Goal: Task Accomplishment & Management: Manage account settings

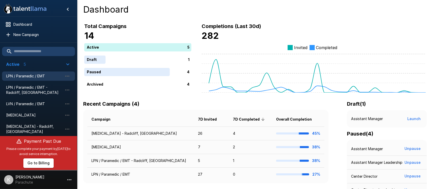
scroll to position [39, 0]
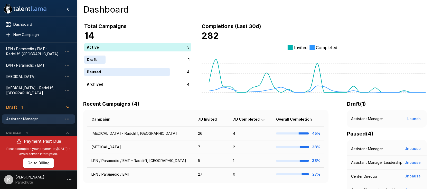
click at [33, 116] on span "Assistant Manager" at bounding box center [34, 118] width 56 height 5
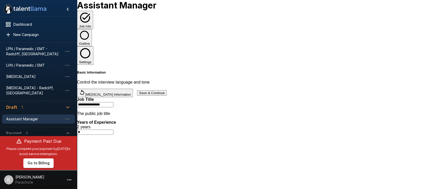
click at [167, 90] on button "Save & Continue" at bounding box center [152, 92] width 30 height 5
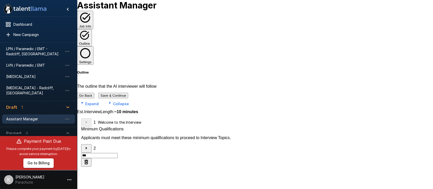
click at [128, 93] on button "Save & Continue" at bounding box center [113, 95] width 30 height 5
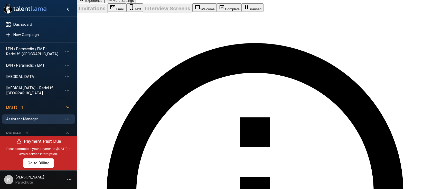
scroll to position [104, 0]
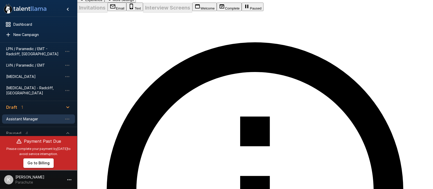
drag, startPoint x: 354, startPoint y: 134, endPoint x: 220, endPoint y: 126, distance: 133.7
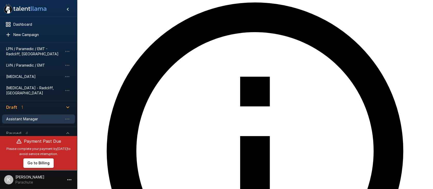
scroll to position [144, 0]
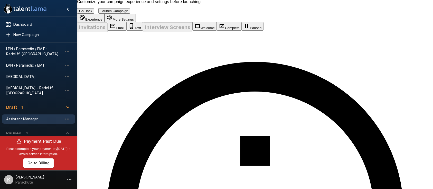
drag, startPoint x: 243, startPoint y: 63, endPoint x: 183, endPoint y: 55, distance: 61.5
click at [267, 67] on li "JobTitle" at bounding box center [281, 69] width 51 height 8
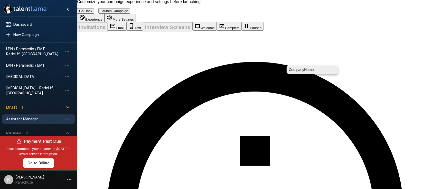
click at [296, 68] on li "CompanyName" at bounding box center [312, 69] width 51 height 8
drag, startPoint x: 220, startPoint y: 91, endPoint x: 183, endPoint y: 77, distance: 39.8
drag, startPoint x: 271, startPoint y: 105, endPoint x: 200, endPoint y: 112, distance: 71.2
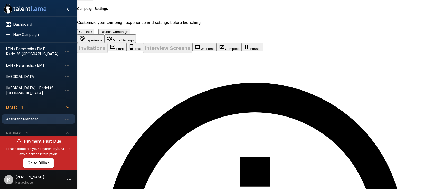
scroll to position [64, 0]
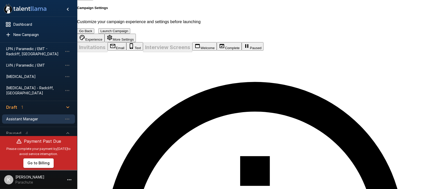
scroll to position [64, 0]
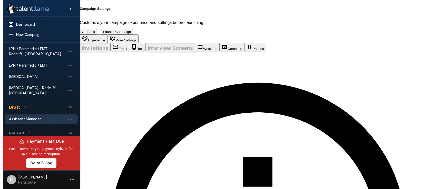
scroll to position [0, 0]
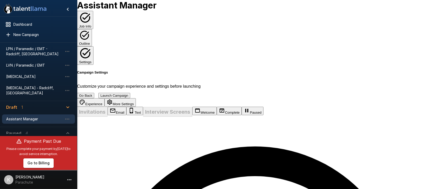
click at [130, 93] on button "Launch Campaign" at bounding box center [114, 95] width 32 height 5
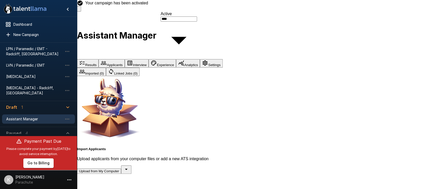
scroll to position [24, 0]
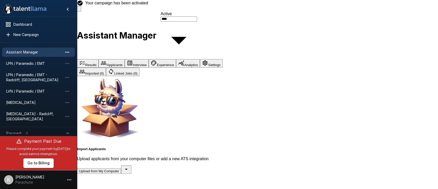
click at [67, 52] on icon "button" at bounding box center [67, 52] width 6 height 6
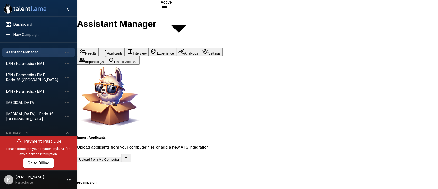
drag, startPoint x: 281, startPoint y: 127, endPoint x: 203, endPoint y: 106, distance: 81.2
click at [203, 167] on div "**********" at bounding box center [219, 185] width 438 height 37
click at [36, 188] on input "**********" at bounding box center [18, 191] width 36 height 5
type input "**********"
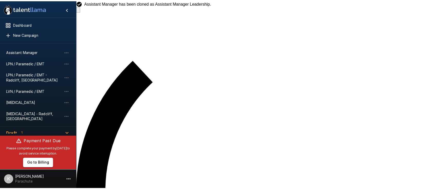
scroll to position [50, 0]
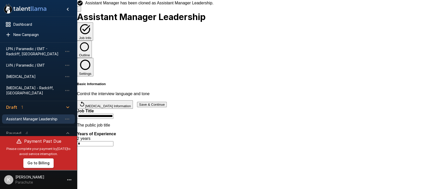
click at [167, 102] on button "Save & Continue" at bounding box center [152, 104] width 30 height 5
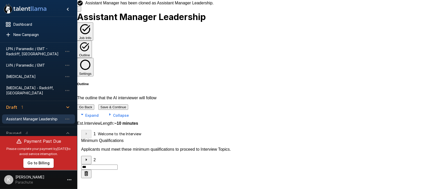
click at [128, 104] on button "Save & Continue" at bounding box center [113, 106] width 30 height 5
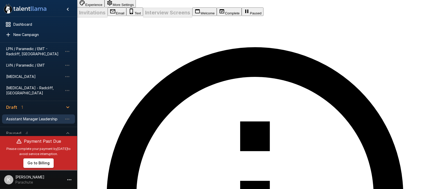
scroll to position [117, 0]
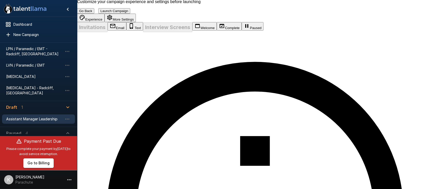
drag, startPoint x: 218, startPoint y: 89, endPoint x: 185, endPoint y: 79, distance: 34.0
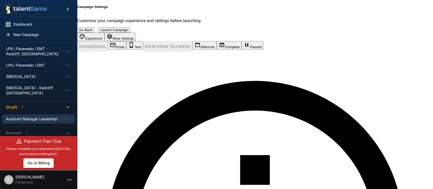
scroll to position [64, 0]
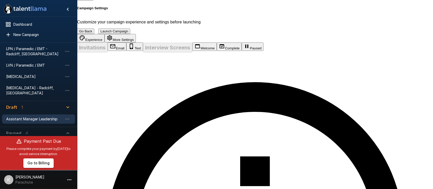
drag, startPoint x: 237, startPoint y: 82, endPoint x: 187, endPoint y: 78, distance: 50.5
click at [265, 92] on li "JobTitle" at bounding box center [281, 89] width 51 height 8
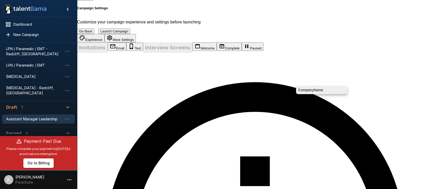
click at [307, 90] on li "CompanyName" at bounding box center [321, 90] width 51 height 8
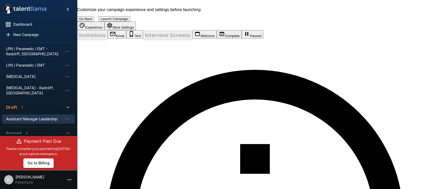
scroll to position [78, 0]
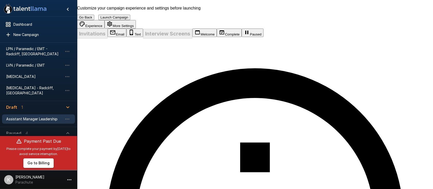
drag, startPoint x: 273, startPoint y: 112, endPoint x: 376, endPoint y: 101, distance: 104.0
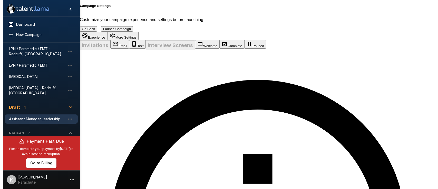
scroll to position [0, 0]
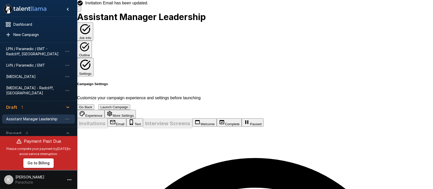
click at [130, 104] on button "Launch Campaign" at bounding box center [114, 106] width 32 height 5
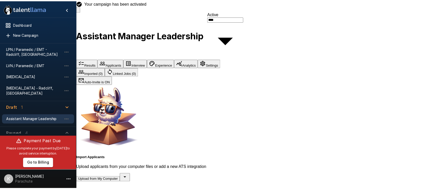
scroll to position [35, 0]
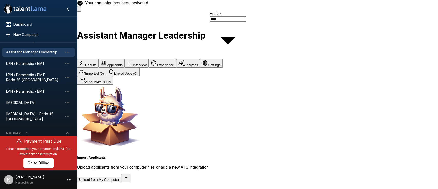
click at [223, 59] on button "Settings" at bounding box center [211, 63] width 23 height 8
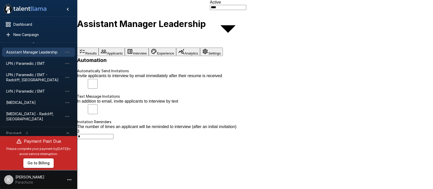
click at [149, 47] on button "Interview" at bounding box center [137, 51] width 24 height 8
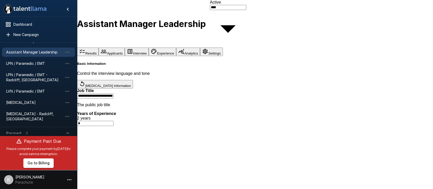
click at [176, 47] on button "Experience" at bounding box center [162, 51] width 27 height 8
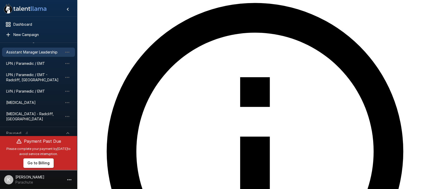
scroll to position [93, 0]
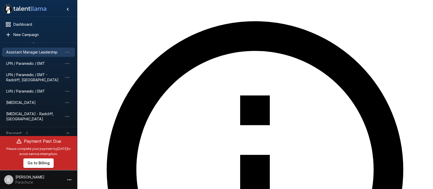
scroll to position [75, 0]
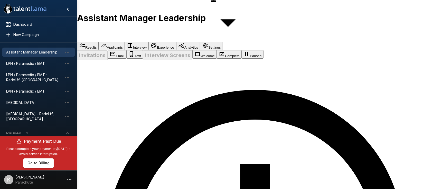
scroll to position [6, 0]
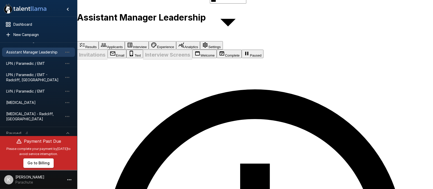
drag, startPoint x: 180, startPoint y: 131, endPoint x: 344, endPoint y: 137, distance: 163.4
copy span "**********"
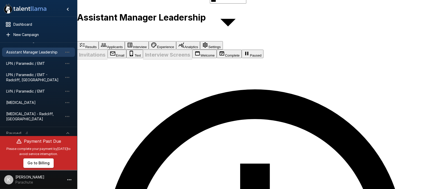
drag, startPoint x: 332, startPoint y: 137, endPoint x: 216, endPoint y: 139, distance: 115.8
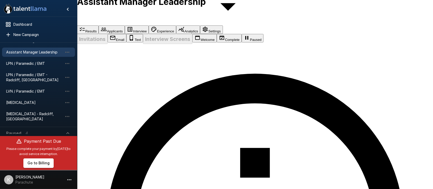
scroll to position [21, 0]
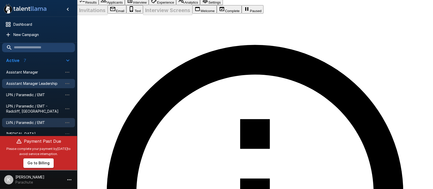
scroll to position [3, 0]
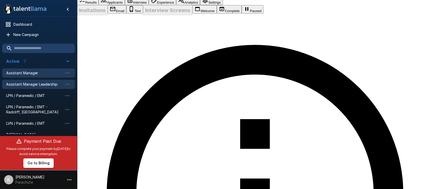
click at [27, 71] on span "Assistant Manager" at bounding box center [34, 72] width 56 height 5
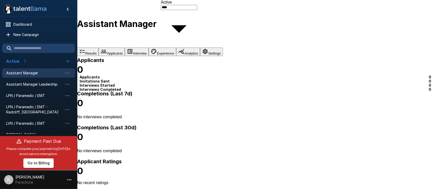
click at [223, 47] on button "Settings" at bounding box center [211, 51] width 23 height 8
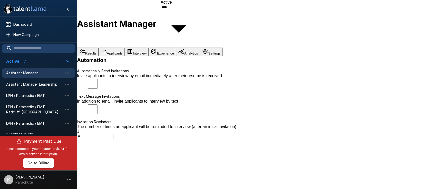
type input "***"
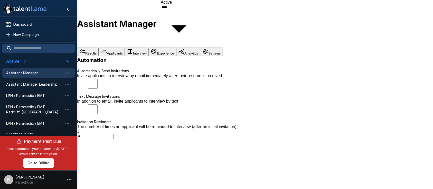
click at [176, 47] on button "Experience" at bounding box center [162, 51] width 27 height 8
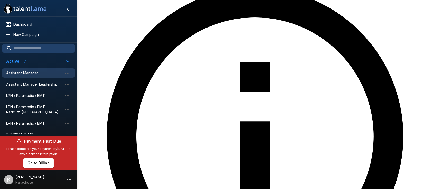
scroll to position [108, 0]
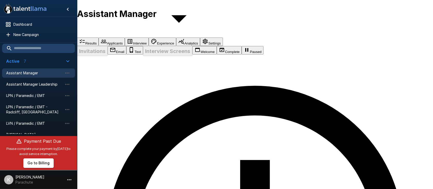
scroll to position [10, 0]
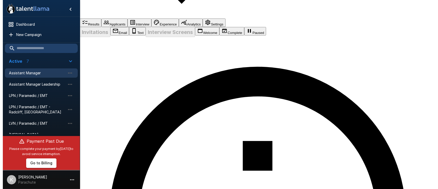
scroll to position [29, 0]
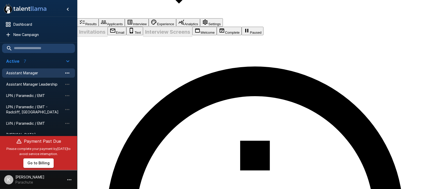
click at [66, 73] on icon "button" at bounding box center [67, 73] width 6 height 6
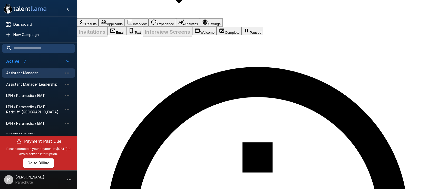
click at [105, 159] on div at bounding box center [219, 159] width 438 height 0
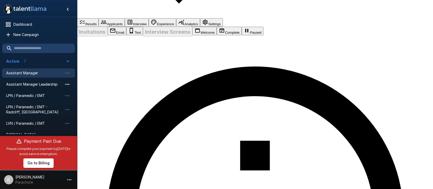
click at [68, 83] on icon "button" at bounding box center [67, 84] width 6 height 6
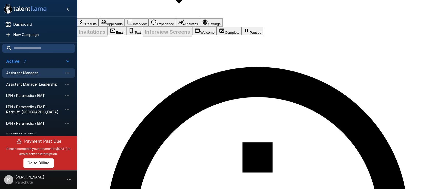
click at [36, 187] on input "**********" at bounding box center [18, 189] width 36 height 5
type input "**********"
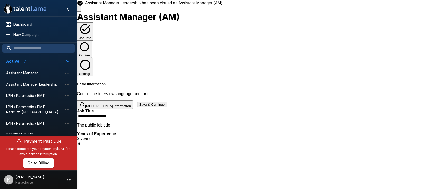
click at [167, 102] on button "Save & Continue" at bounding box center [152, 104] width 30 height 5
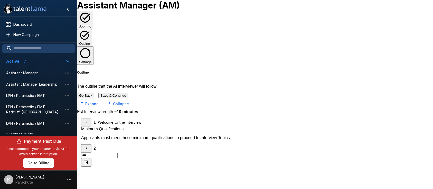
click at [128, 93] on button "Save & Continue" at bounding box center [113, 95] width 30 height 5
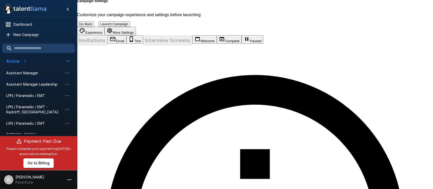
scroll to position [74, 0]
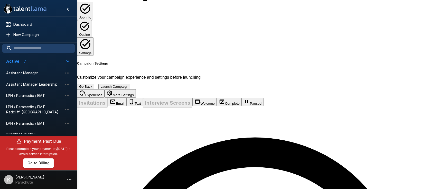
scroll to position [8, 0]
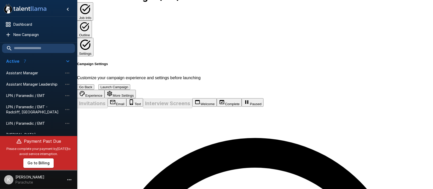
click at [136, 90] on button "More Settings" at bounding box center [119, 94] width 31 height 8
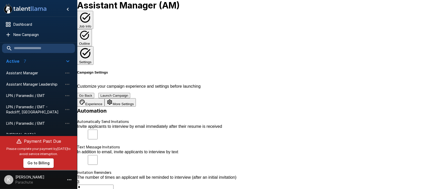
click at [130, 93] on button "Launch Campaign" at bounding box center [114, 95] width 32 height 5
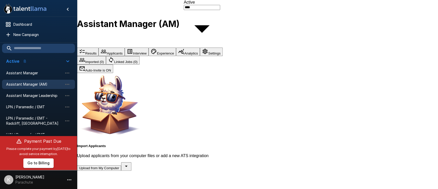
click at [223, 47] on button "Settings" at bounding box center [211, 51] width 23 height 8
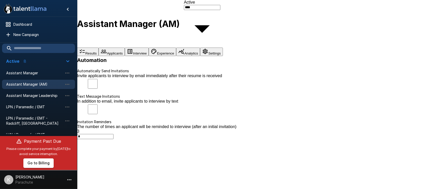
click at [176, 47] on button "Experience" at bounding box center [162, 51] width 27 height 8
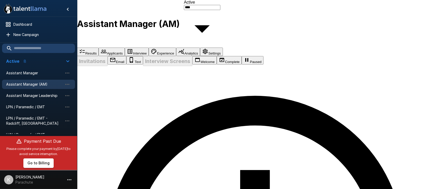
scroll to position [109, 0]
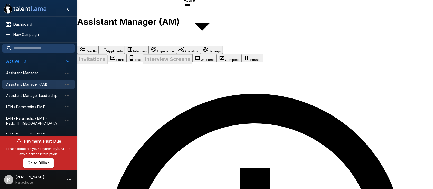
scroll to position [3, 0]
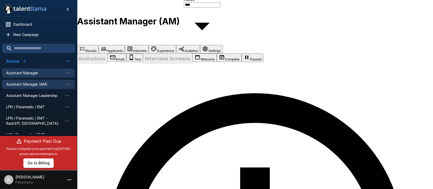
click at [18, 75] on span "Assistant Manager" at bounding box center [34, 72] width 56 height 5
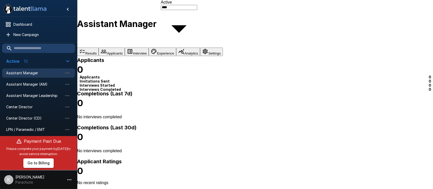
click at [176, 47] on button "Experience" at bounding box center [162, 51] width 27 height 8
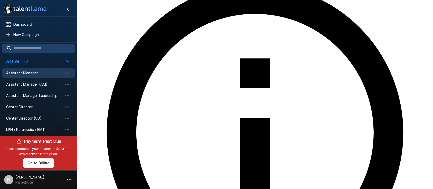
scroll to position [130, 0]
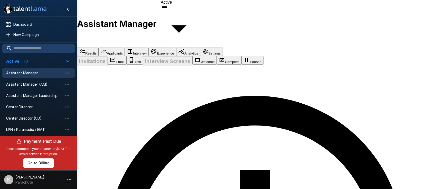
click at [39, 84] on span "Assistant Manager (AM)" at bounding box center [34, 84] width 56 height 5
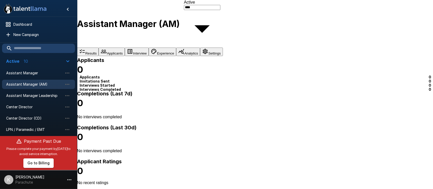
click at [176, 47] on button "Experience" at bounding box center [162, 51] width 27 height 8
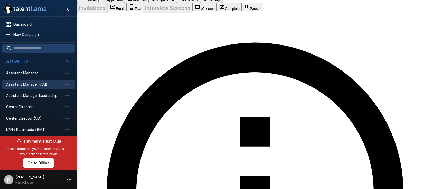
scroll to position [54, 0]
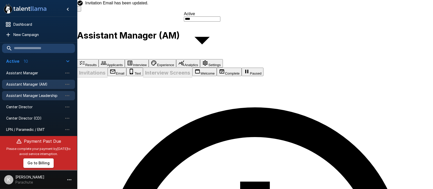
click at [35, 100] on div "Assistant Manager Leadership" at bounding box center [38, 95] width 73 height 9
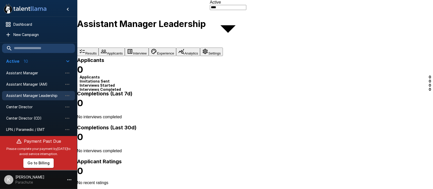
click at [176, 47] on button "Experience" at bounding box center [162, 51] width 27 height 8
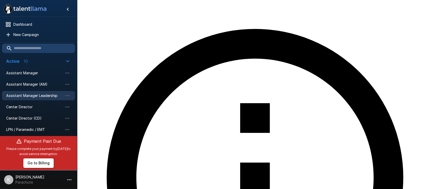
scroll to position [67, 0]
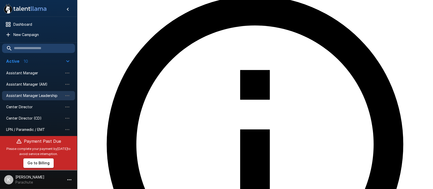
scroll to position [109, 0]
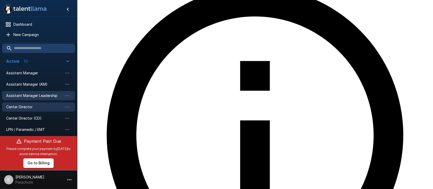
click at [31, 106] on span "Center Director" at bounding box center [34, 106] width 56 height 5
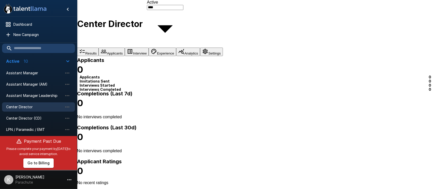
click at [176, 47] on button "Experience" at bounding box center [162, 51] width 27 height 8
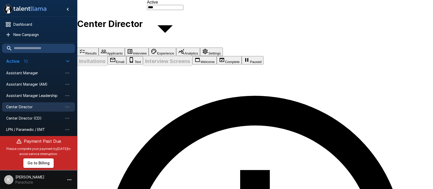
scroll to position [86, 0]
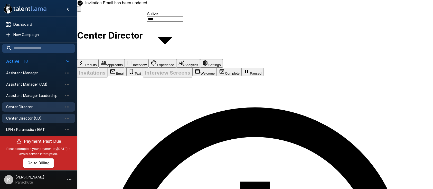
click at [31, 118] on span "Center Director (CD)" at bounding box center [34, 118] width 56 height 5
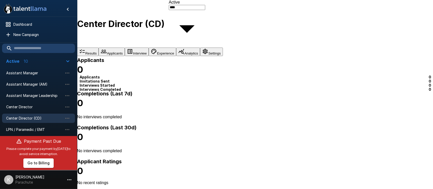
click at [223, 47] on button "Settings" at bounding box center [211, 51] width 23 height 8
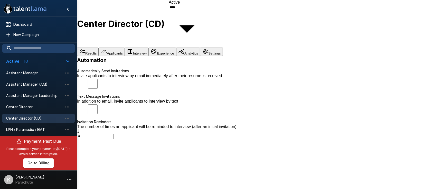
click at [176, 47] on button "Experience" at bounding box center [162, 51] width 27 height 8
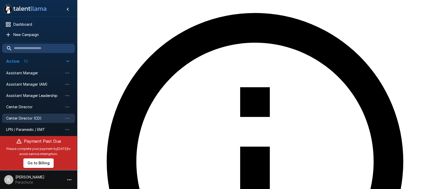
scroll to position [90, 0]
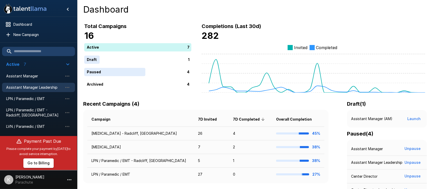
click at [20, 87] on span "Assistant Manager Leadership" at bounding box center [34, 87] width 56 height 5
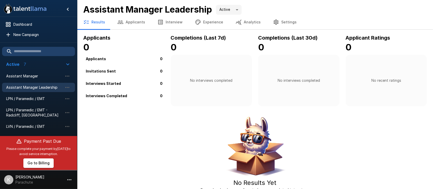
click at [217, 22] on button "Experience" at bounding box center [209, 22] width 41 height 14
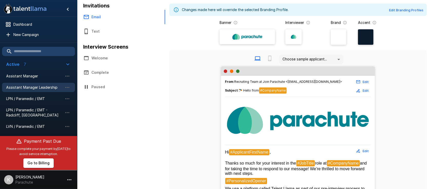
scroll to position [42, 0]
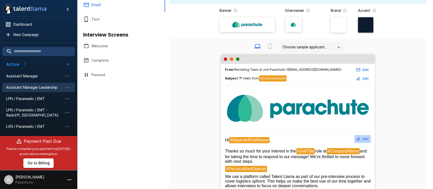
click at [363, 141] on button "Edit" at bounding box center [362, 139] width 16 height 8
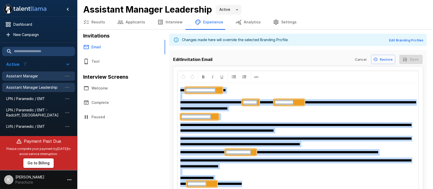
click at [38, 77] on span "Assistant Manager" at bounding box center [34, 75] width 56 height 5
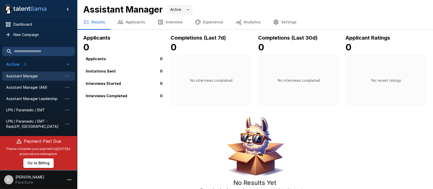
click at [275, 24] on button "Settings" at bounding box center [285, 22] width 36 height 14
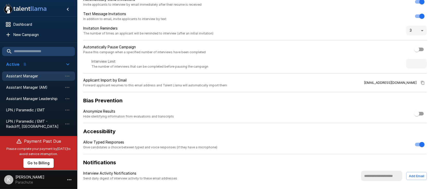
scroll to position [49, 0]
click at [41, 88] on span "Assistant Manager (AM)" at bounding box center [34, 87] width 56 height 5
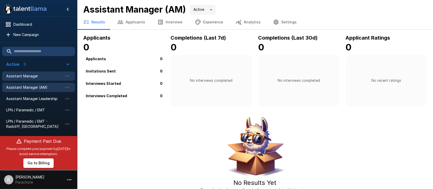
click at [19, 79] on div "Assistant Manager" at bounding box center [38, 75] width 73 height 9
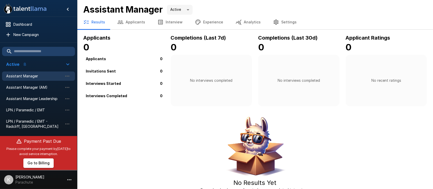
click at [216, 22] on button "Experience" at bounding box center [209, 22] width 41 height 14
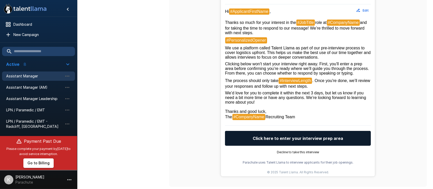
scroll to position [173, 0]
click at [39, 97] on span "Assistant Manager Leadership" at bounding box center [34, 98] width 56 height 5
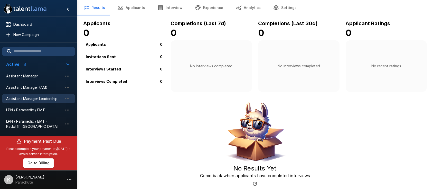
scroll to position [14, 0]
click at [197, 5] on icon "button" at bounding box center [198, 8] width 6 height 6
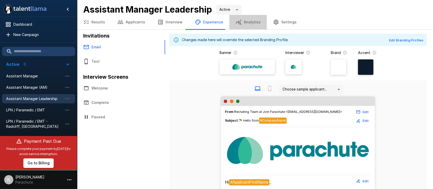
click at [249, 21] on button "Analytics" at bounding box center [247, 22] width 37 height 14
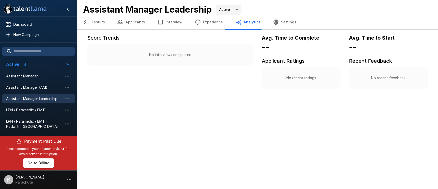
click at [274, 22] on icon "button" at bounding box center [276, 22] width 6 height 6
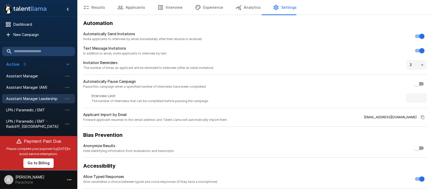
scroll to position [16, 0]
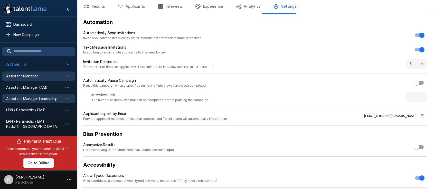
click at [36, 76] on span "Assistant Manager" at bounding box center [34, 75] width 56 height 5
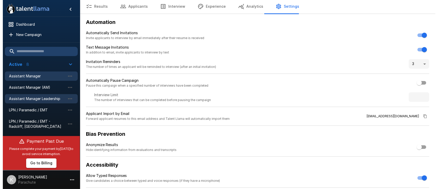
scroll to position [14, 0]
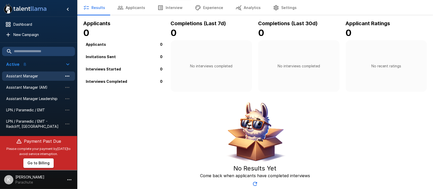
click at [65, 76] on icon "button" at bounding box center [67, 76] width 6 height 6
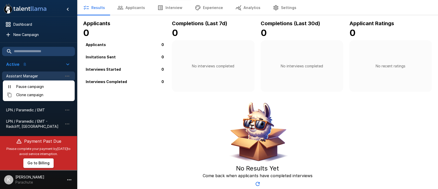
click at [51, 94] on span "Clone campaign" at bounding box center [43, 94] width 54 height 5
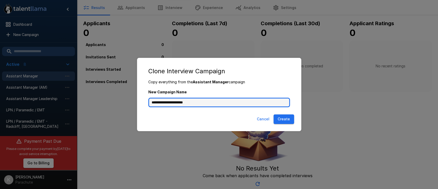
drag, startPoint x: 199, startPoint y: 102, endPoint x: 138, endPoint y: 97, distance: 60.6
click at [138, 97] on div "**********" at bounding box center [219, 94] width 164 height 73
type input "**********"
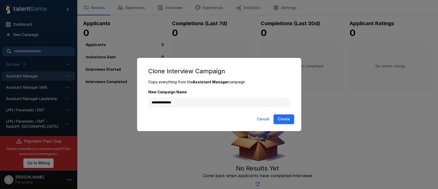
click at [290, 117] on button "Create" at bounding box center [284, 118] width 21 height 9
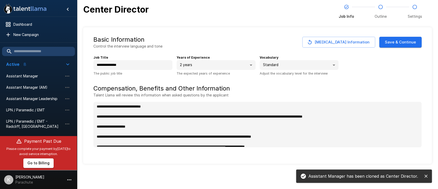
click at [241, 69] on body "**********" at bounding box center [219, 94] width 438 height 189
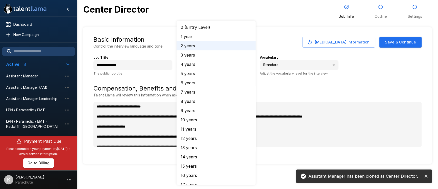
click at [212, 71] on li "5 years" at bounding box center [216, 73] width 79 height 9
type input "*"
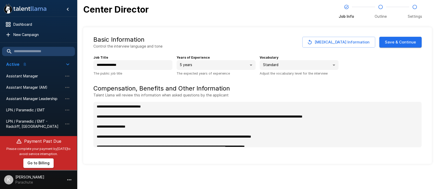
type textarea "*"
click at [398, 41] on button "Save & Continue" at bounding box center [400, 42] width 42 height 11
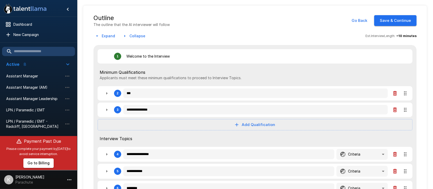
scroll to position [22, 0]
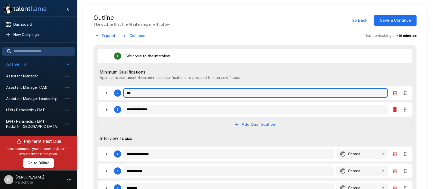
click at [130, 91] on input "***" at bounding box center [255, 93] width 264 height 10
type textarea "*"
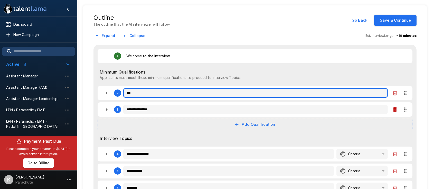
type textarea "*"
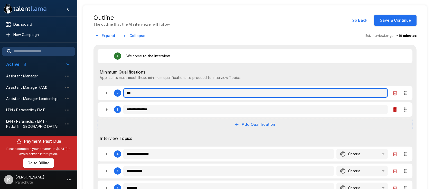
type textarea "*"
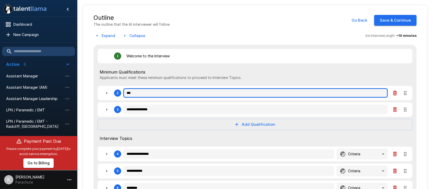
type textarea "*"
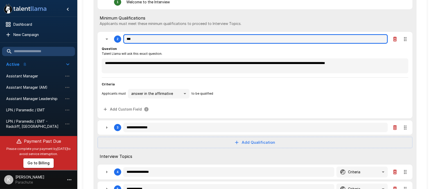
scroll to position [76, 0]
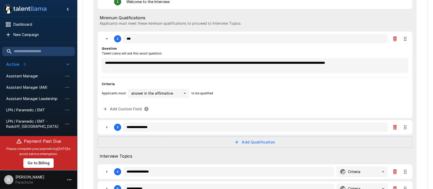
click at [107, 126] on icon "button" at bounding box center [107, 127] width 6 height 6
type textarea "*"
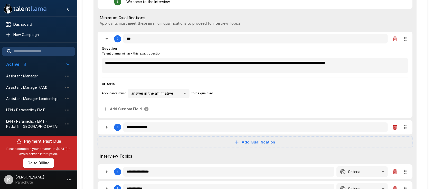
type textarea "*"
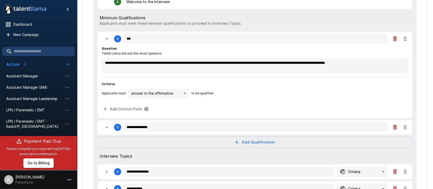
type textarea "*"
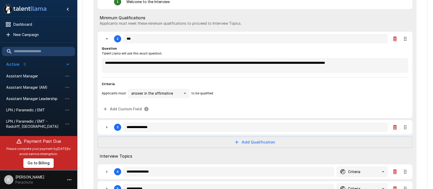
type textarea "*"
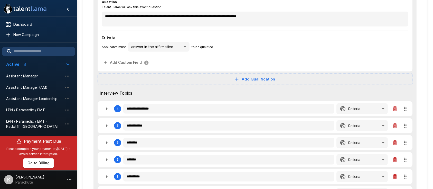
scroll to position [218, 0]
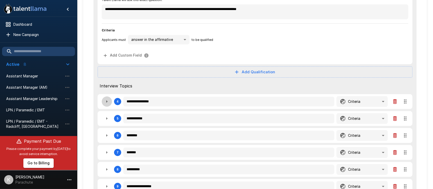
click at [105, 98] on icon "button" at bounding box center [107, 101] width 6 height 6
type textarea "*"
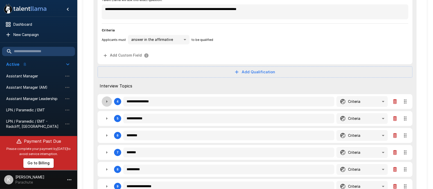
type textarea "*"
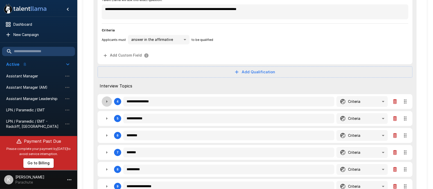
type textarea "*"
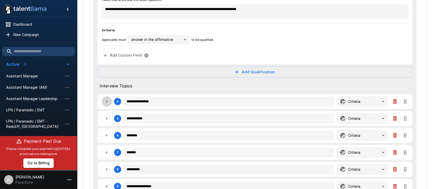
type textarea "*"
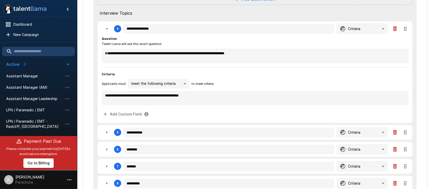
scroll to position [300, 0]
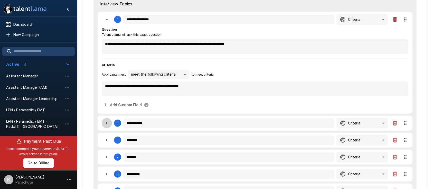
click at [109, 123] on icon "button" at bounding box center [107, 123] width 6 height 6
type textarea "*"
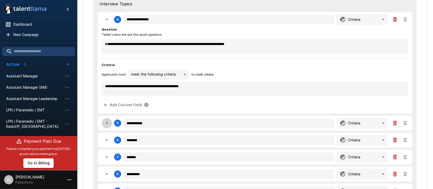
type textarea "*"
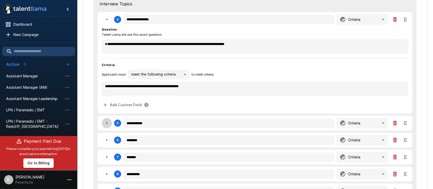
type textarea "*"
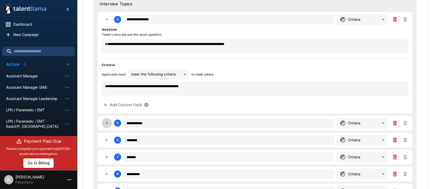
type textarea "*"
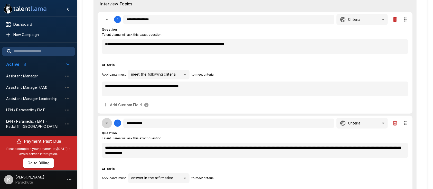
click at [109, 123] on icon "button" at bounding box center [107, 123] width 6 height 6
type textarea "*"
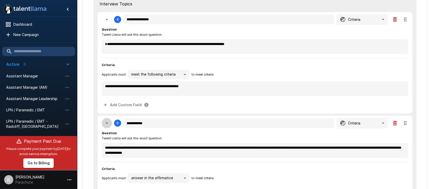
type textarea "*"
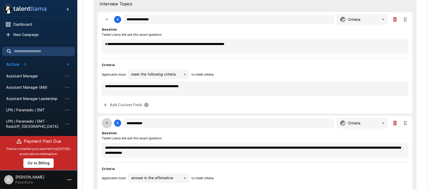
type textarea "*"
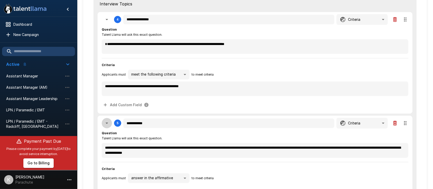
type textarea "*"
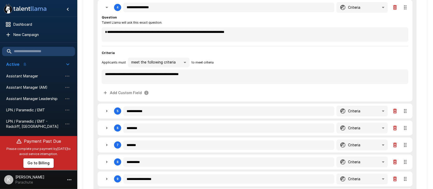
scroll to position [312, 0]
click at [109, 113] on button "button" at bounding box center [107, 111] width 10 height 10
type textarea "*"
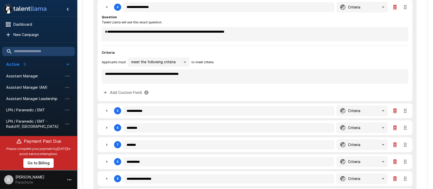
type textarea "*"
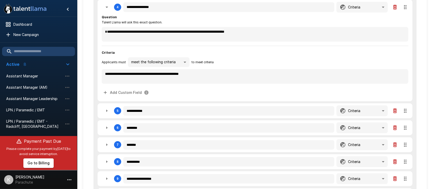
type textarea "*"
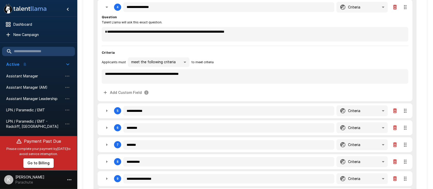
type textarea "*"
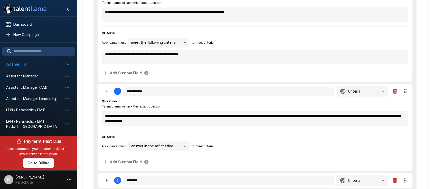
scroll to position [332, 0]
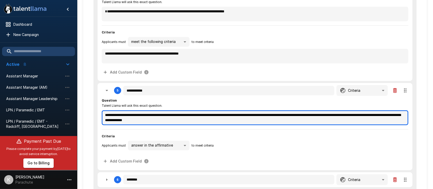
type textarea "*"
click at [269, 114] on textarea "**********" at bounding box center [255, 117] width 307 height 15
type textarea "*"
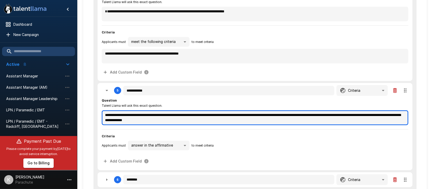
type textarea "*"
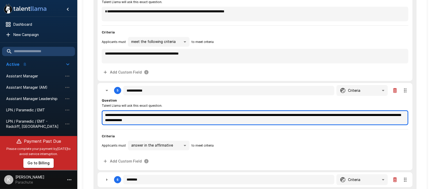
type textarea "*"
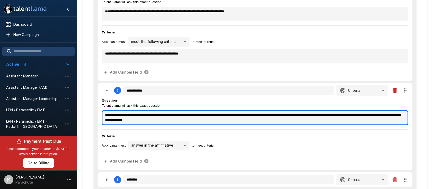
type textarea "*"
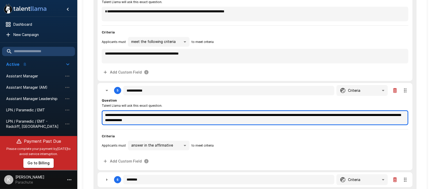
click at [277, 113] on textarea "**********" at bounding box center [255, 117] width 307 height 15
type textarea "*"
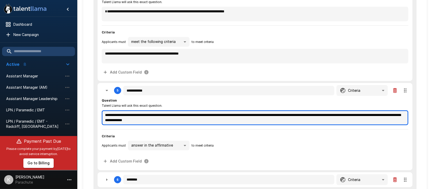
type textarea "*"
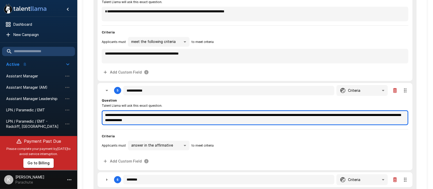
type textarea "*"
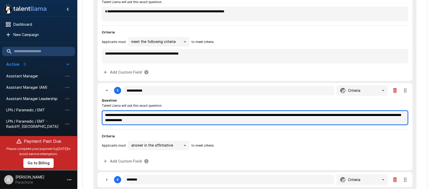
type textarea "*"
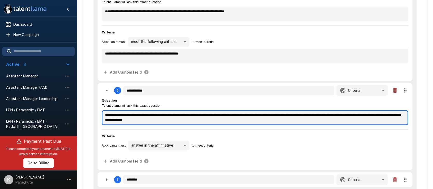
type textarea "*"
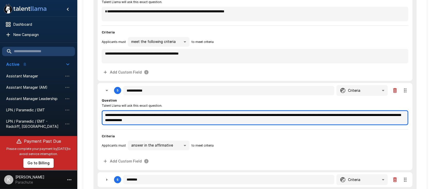
type textarea "**********"
type textarea "*"
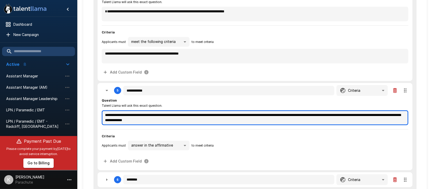
type textarea "*"
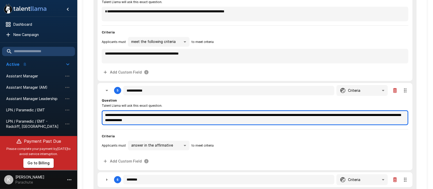
type textarea "*"
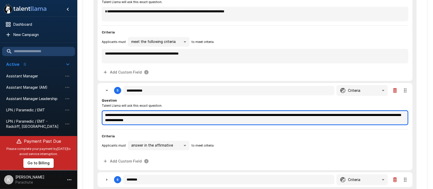
type textarea "*"
type textarea "**********"
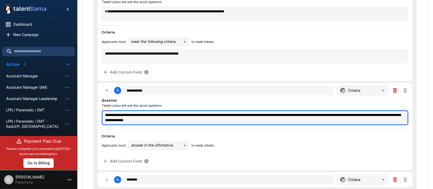
type textarea "*"
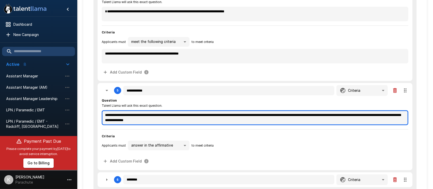
type textarea "*"
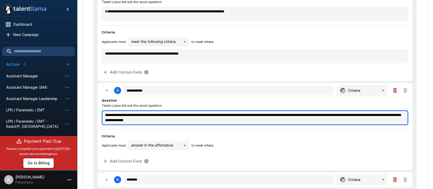
type textarea "*"
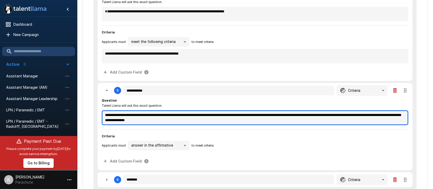
type textarea "*"
type textarea "**********"
type textarea "*"
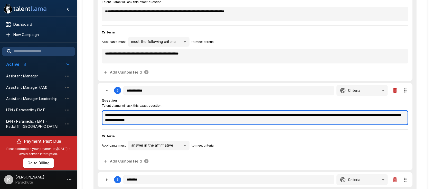
type textarea "*"
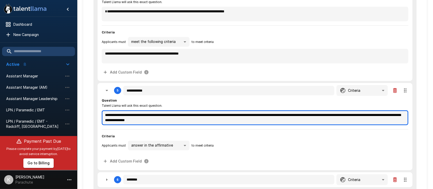
type textarea "*"
click at [203, 117] on textarea "**********" at bounding box center [255, 117] width 307 height 15
click at [268, 119] on textarea "**********" at bounding box center [255, 117] width 307 height 15
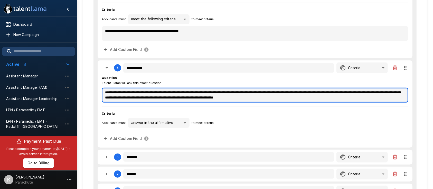
scroll to position [355, 0]
click at [255, 91] on textarea "**********" at bounding box center [255, 94] width 307 height 15
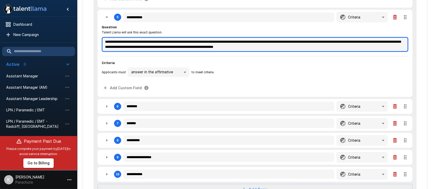
scroll to position [446, 0]
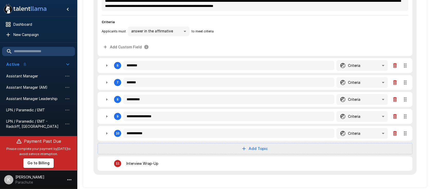
click at [108, 62] on icon "button" at bounding box center [107, 65] width 6 height 6
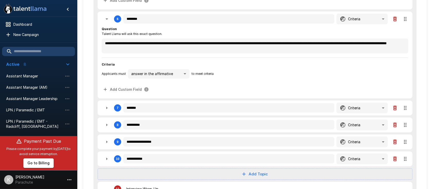
scroll to position [493, 0]
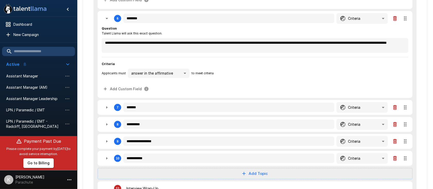
click at [108, 106] on icon "button" at bounding box center [107, 107] width 6 height 6
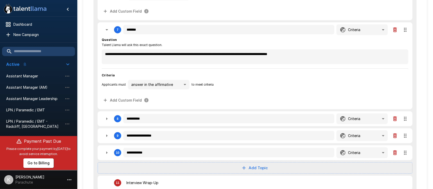
scroll to position [572, 0]
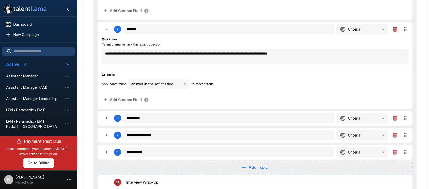
click at [107, 115] on icon "button" at bounding box center [107, 118] width 6 height 6
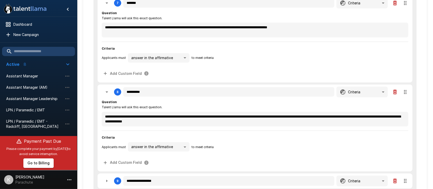
scroll to position [600, 0]
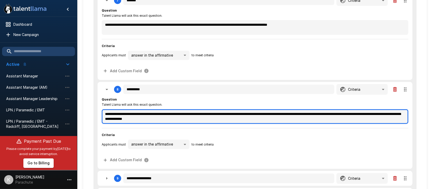
drag, startPoint x: 123, startPoint y: 111, endPoint x: 154, endPoint y: 112, distance: 31.1
click at [154, 112] on textarea "**********" at bounding box center [255, 116] width 307 height 15
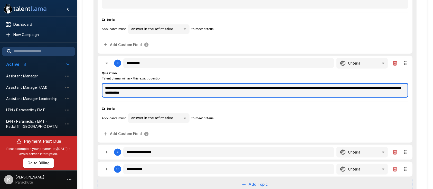
scroll to position [631, 0]
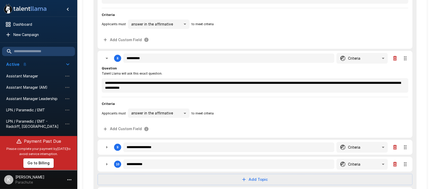
click at [104, 147] on icon "button" at bounding box center [107, 147] width 6 height 6
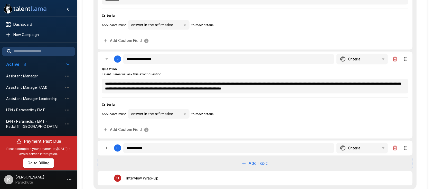
scroll to position [720, 0]
click at [106, 147] on icon "button" at bounding box center [107, 148] width 6 height 6
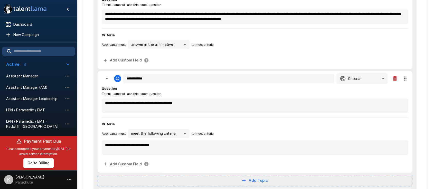
scroll to position [789, 0]
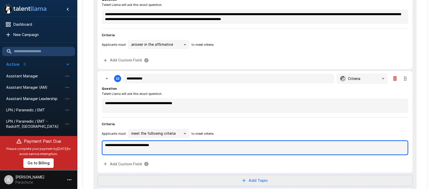
click at [145, 142] on textarea "**********" at bounding box center [255, 147] width 307 height 15
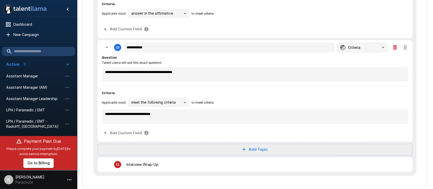
click at [214, 159] on div "11 Interview Wrap-Up" at bounding box center [242, 164] width 281 height 10
click at [138, 162] on p "Interview Wrap-Up" at bounding box center [142, 164] width 32 height 5
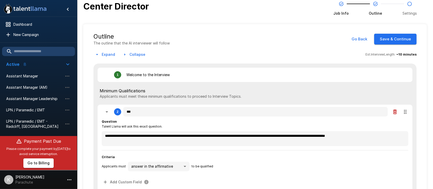
scroll to position [0, 0]
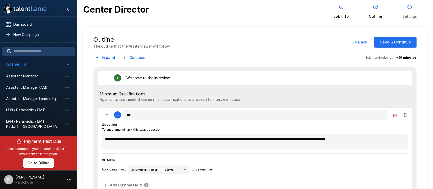
click at [397, 40] on button "Save & Continue" at bounding box center [395, 42] width 42 height 11
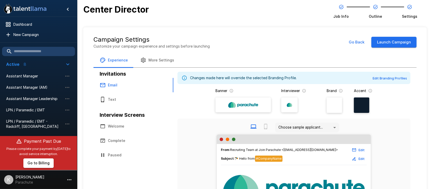
click at [360, 38] on button "Go Back" at bounding box center [356, 42] width 21 height 11
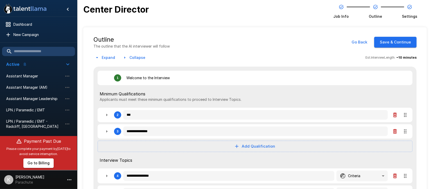
click at [102, 118] on div "2" at bounding box center [112, 115] width 20 height 10
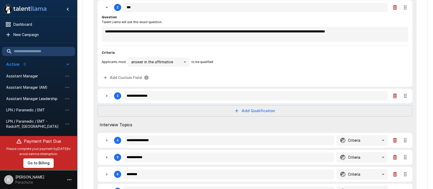
scroll to position [110, 0]
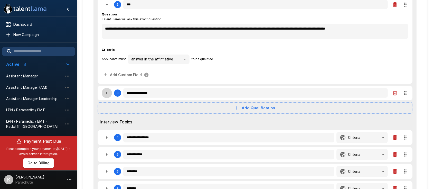
click at [109, 93] on icon "button" at bounding box center [107, 93] width 6 height 6
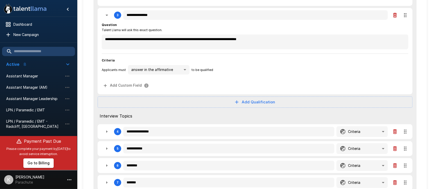
scroll to position [193, 0]
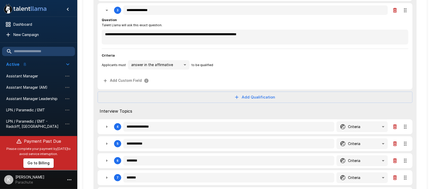
click at [104, 130] on div "4" at bounding box center [112, 126] width 20 height 10
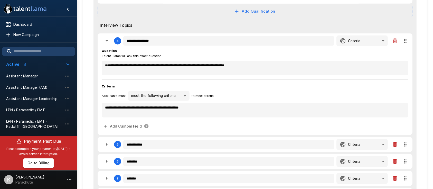
scroll to position [280, 0]
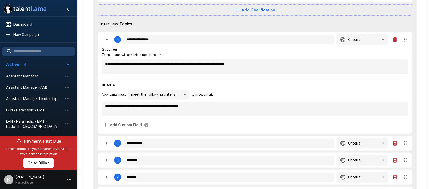
click at [107, 140] on icon "button" at bounding box center [107, 143] width 6 height 6
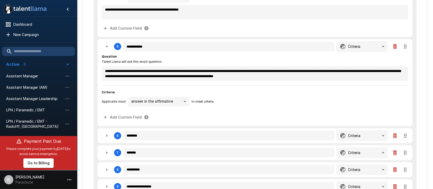
scroll to position [378, 0]
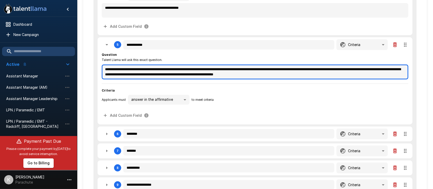
click at [401, 66] on textarea "**********" at bounding box center [255, 71] width 307 height 15
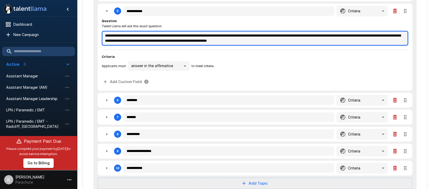
scroll to position [412, 0]
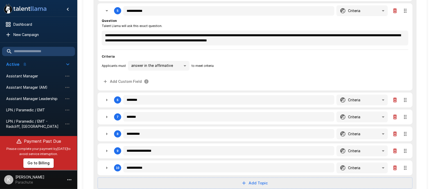
click at [104, 98] on icon "button" at bounding box center [107, 100] width 6 height 6
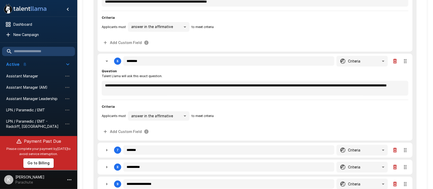
scroll to position [452, 0]
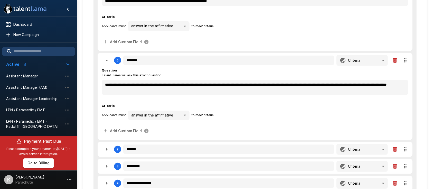
click at [104, 144] on button "button" at bounding box center [107, 149] width 10 height 10
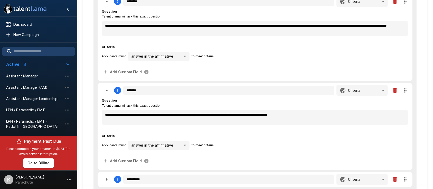
scroll to position [511, 0]
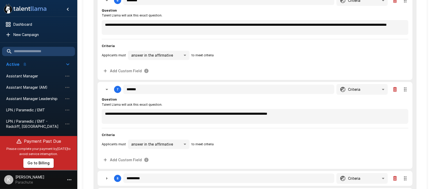
click at [104, 173] on div "8" at bounding box center [112, 178] width 20 height 10
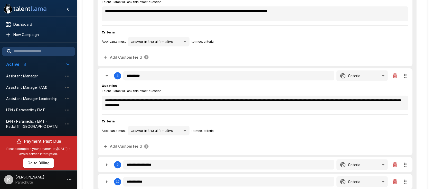
scroll to position [641, 0]
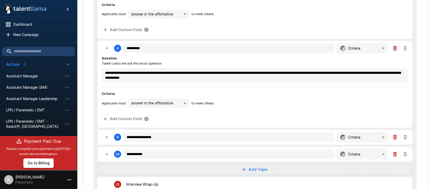
click at [107, 137] on icon "button" at bounding box center [107, 137] width 6 height 6
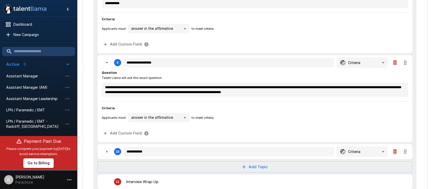
scroll to position [717, 0]
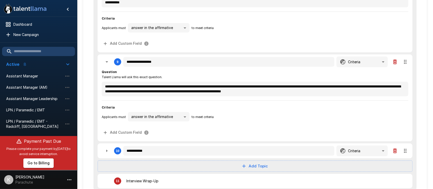
click at [107, 148] on icon "button" at bounding box center [107, 151] width 6 height 6
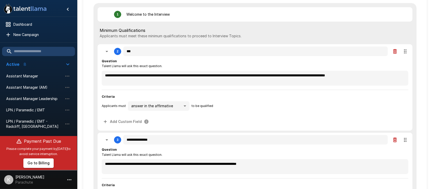
scroll to position [0, 0]
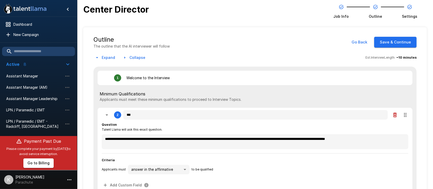
click at [392, 43] on button "Save & Continue" at bounding box center [395, 42] width 42 height 11
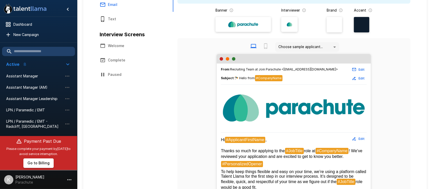
scroll to position [85, 0]
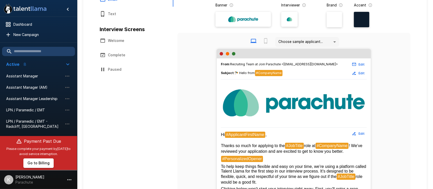
click at [352, 132] on icon "button" at bounding box center [354, 133] width 5 height 5
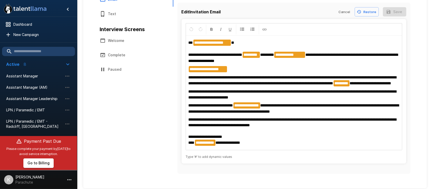
scroll to position [84, 0]
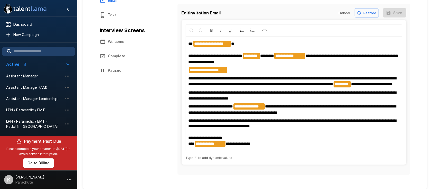
click at [218, 108] on span "**********" at bounding box center [210, 106] width 45 height 4
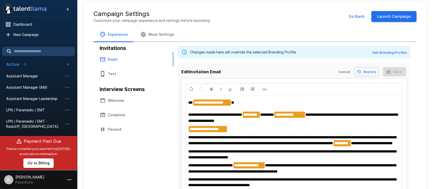
scroll to position [22, 0]
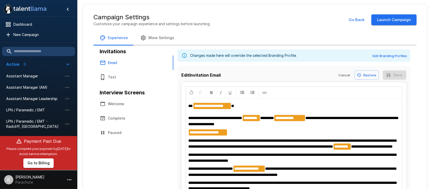
click at [153, 38] on button "More Settings" at bounding box center [157, 38] width 46 height 14
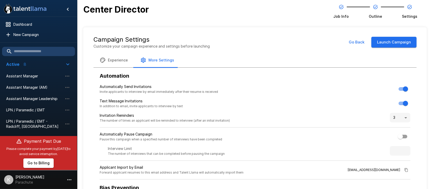
click at [384, 45] on button "Launch Campaign" at bounding box center [393, 42] width 45 height 11
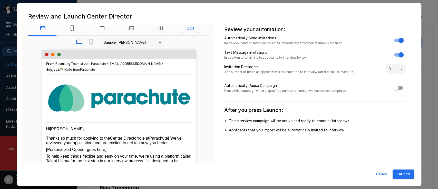
scroll to position [6, 0]
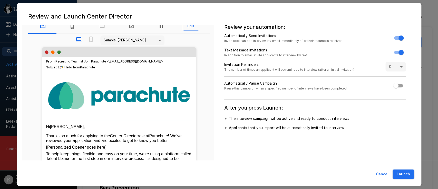
click at [402, 173] on button "Launch" at bounding box center [404, 173] width 22 height 9
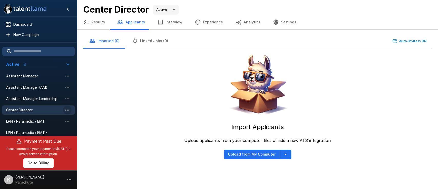
click at [67, 111] on icon "button" at bounding box center [67, 110] width 6 height 6
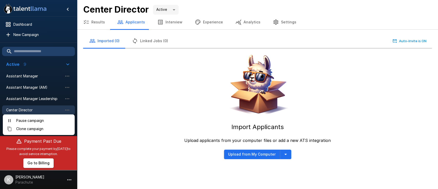
click at [48, 125] on li "Clone campaign" at bounding box center [39, 129] width 72 height 8
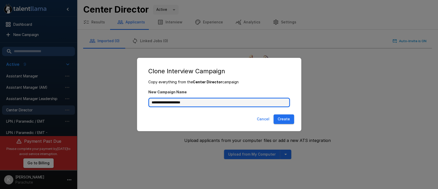
click at [194, 102] on input "**********" at bounding box center [219, 103] width 142 height 10
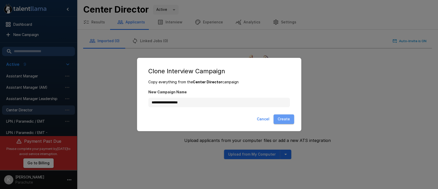
click at [287, 120] on button "Create" at bounding box center [284, 118] width 21 height 9
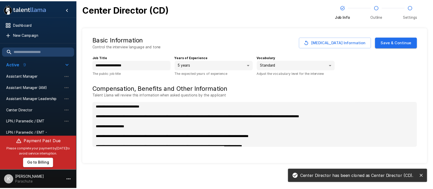
scroll to position [19, 0]
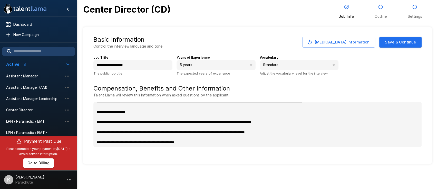
click at [410, 45] on button "Save & Continue" at bounding box center [400, 42] width 42 height 11
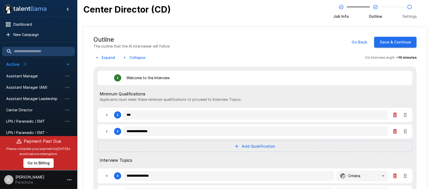
click at [106, 115] on icon "button" at bounding box center [107, 115] width 6 height 6
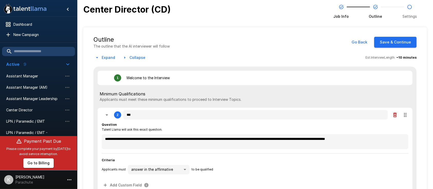
scroll to position [84, 0]
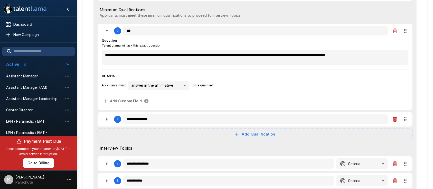
click at [105, 120] on icon "button" at bounding box center [107, 119] width 6 height 6
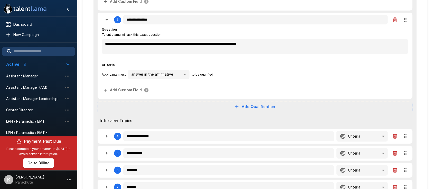
scroll to position [186, 0]
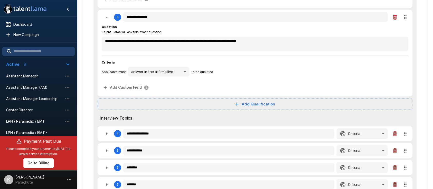
click at [104, 132] on icon "button" at bounding box center [107, 133] width 6 height 6
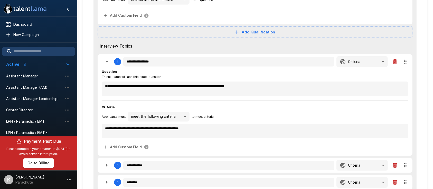
scroll to position [263, 0]
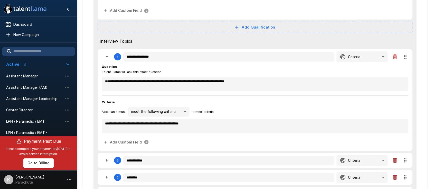
click at [104, 157] on icon "button" at bounding box center [107, 160] width 6 height 6
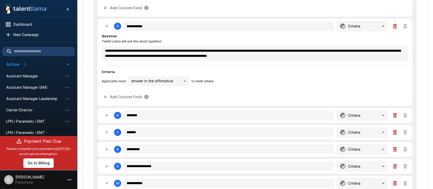
scroll to position [397, 0]
click at [107, 112] on icon "button" at bounding box center [107, 115] width 6 height 6
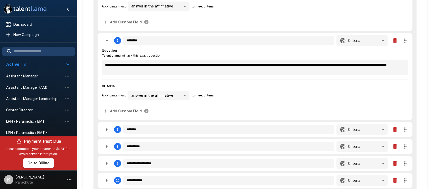
scroll to position [474, 0]
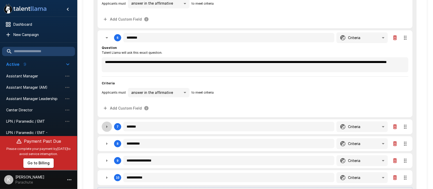
click at [108, 128] on button "button" at bounding box center [107, 126] width 10 height 10
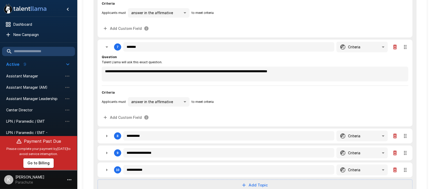
scroll to position [554, 0]
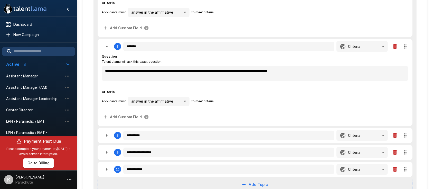
click at [108, 132] on icon "button" at bounding box center [107, 135] width 6 height 6
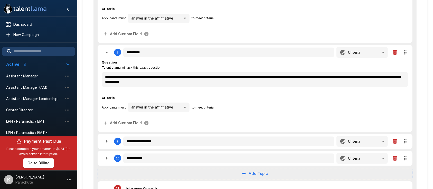
scroll to position [638, 0]
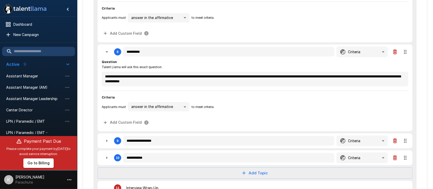
click at [107, 138] on icon "button" at bounding box center [107, 141] width 6 height 6
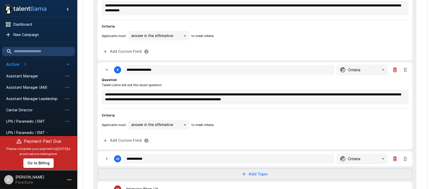
scroll to position [733, 0]
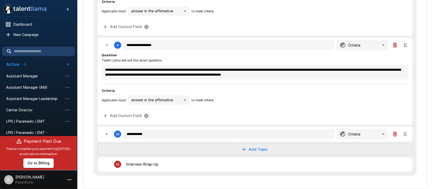
click at [107, 131] on icon "button" at bounding box center [107, 134] width 6 height 6
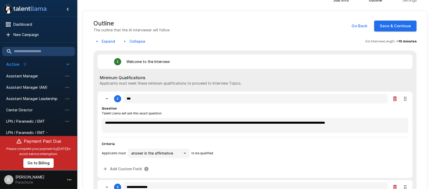
scroll to position [0, 0]
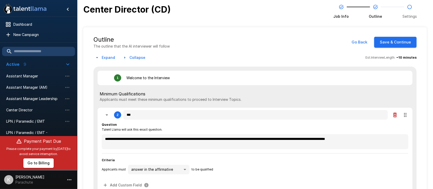
click at [389, 43] on button "Save & Continue" at bounding box center [395, 42] width 42 height 11
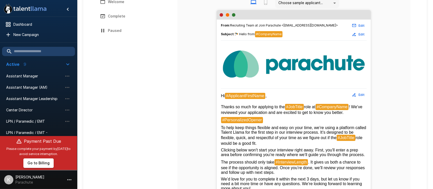
scroll to position [125, 0]
click at [359, 92] on button "Edit" at bounding box center [358, 94] width 16 height 8
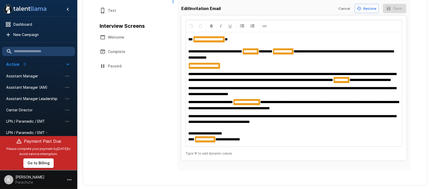
scroll to position [84, 0]
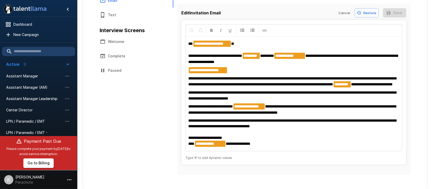
click at [237, 100] on span "**********" at bounding box center [292, 94] width 208 height 9
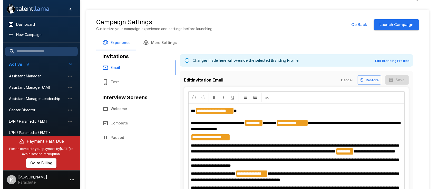
scroll to position [0, 0]
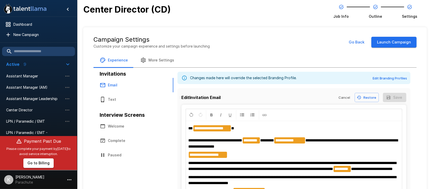
click at [387, 39] on button "Launch Campaign" at bounding box center [393, 42] width 45 height 11
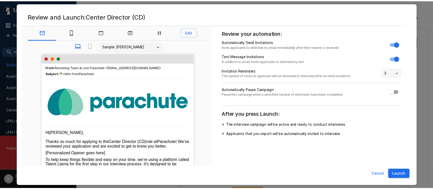
scroll to position [6, 0]
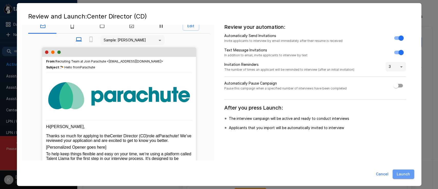
click at [406, 173] on button "Launch" at bounding box center [404, 173] width 22 height 9
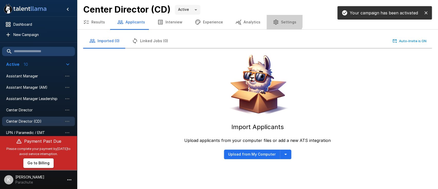
click at [273, 18] on button "Settings" at bounding box center [285, 22] width 36 height 14
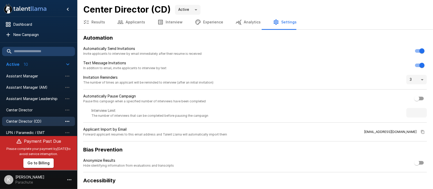
click at [66, 121] on icon "button" at bounding box center [67, 121] width 6 height 6
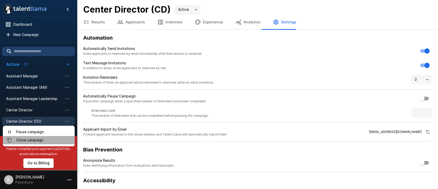
click at [37, 139] on span "Clone campaign" at bounding box center [43, 139] width 54 height 5
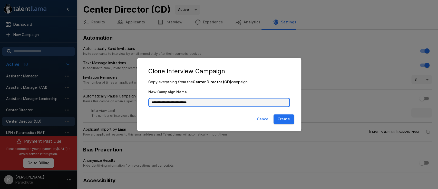
click at [224, 102] on input "**********" at bounding box center [219, 103] width 142 height 10
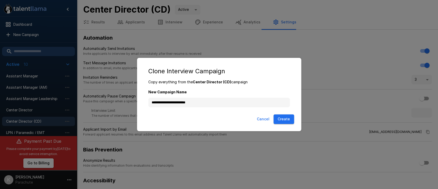
click at [284, 120] on button "Create" at bounding box center [284, 118] width 21 height 9
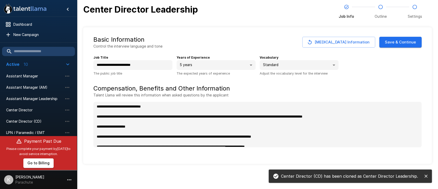
click at [401, 42] on button "Save & Continue" at bounding box center [400, 42] width 42 height 11
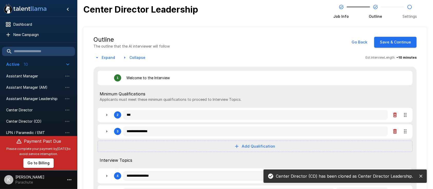
click at [401, 42] on button "Save & Continue" at bounding box center [395, 42] width 42 height 11
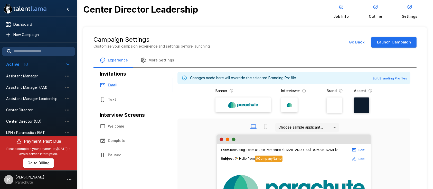
scroll to position [113, 0]
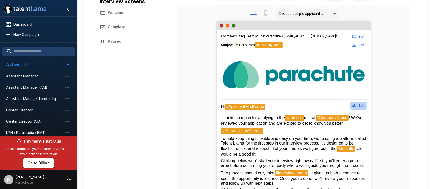
click at [358, 106] on button "Edit" at bounding box center [358, 105] width 16 height 8
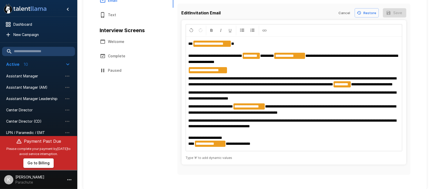
click at [301, 101] on p "**********" at bounding box center [293, 96] width 211 height 12
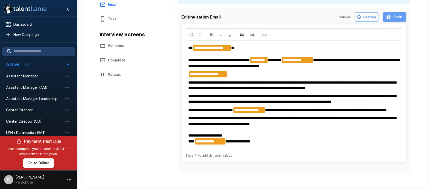
click at [394, 15] on button "Save" at bounding box center [394, 16] width 23 height 9
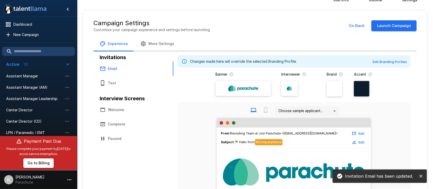
scroll to position [16, 0]
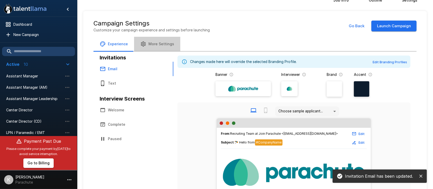
click at [168, 45] on button "More Settings" at bounding box center [157, 44] width 46 height 14
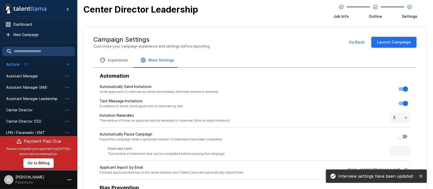
click at [391, 41] on button "Launch Campaign" at bounding box center [393, 42] width 45 height 11
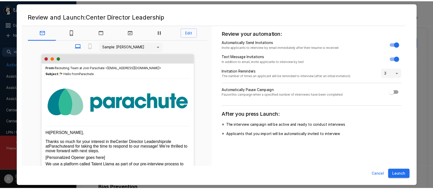
scroll to position [6, 0]
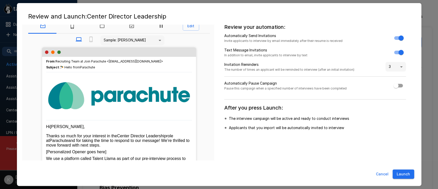
click at [401, 174] on button "Launch" at bounding box center [404, 173] width 22 height 9
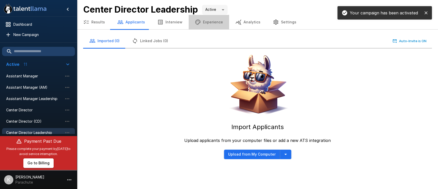
click at [209, 26] on button "Experience" at bounding box center [209, 22] width 41 height 14
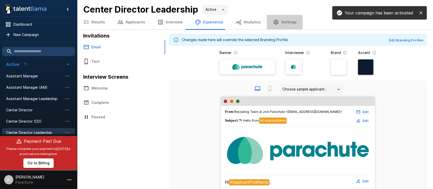
click at [276, 26] on button "Settings" at bounding box center [285, 22] width 36 height 14
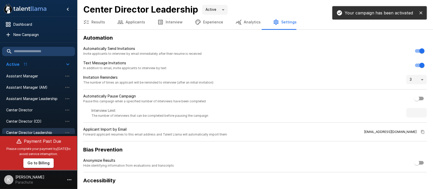
scroll to position [49, 0]
